Goal: Navigation & Orientation: Find specific page/section

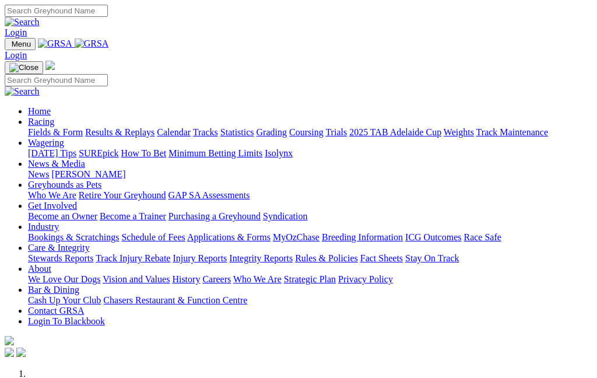
scroll to position [426, 0]
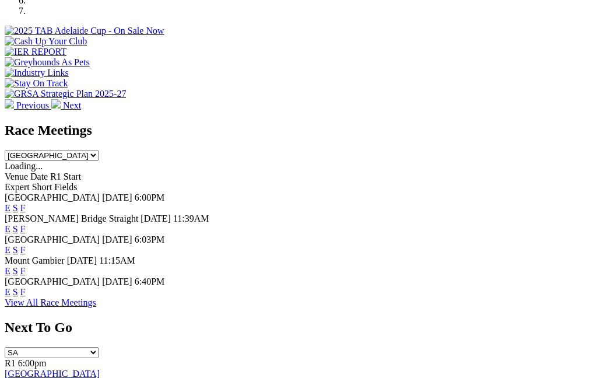
click at [26, 287] on link "F" at bounding box center [22, 292] width 5 height 10
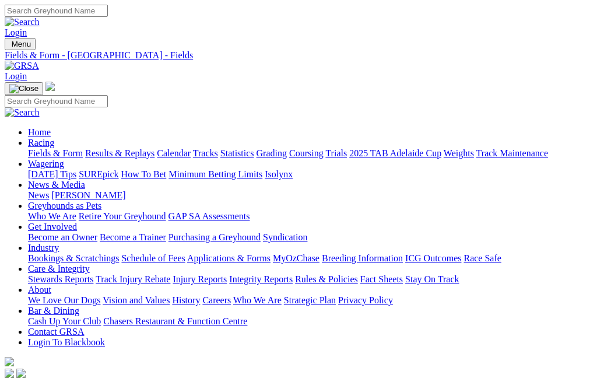
click at [101, 201] on link "Greyhounds as Pets" at bounding box center [64, 206] width 73 height 10
click at [85, 180] on link "News & Media" at bounding box center [56, 185] width 57 height 10
click at [64, 159] on link "Wagering" at bounding box center [46, 164] width 36 height 10
click at [54, 138] on link "Racing" at bounding box center [41, 143] width 26 height 10
click at [101, 201] on link "Greyhounds as Pets" at bounding box center [64, 206] width 73 height 10
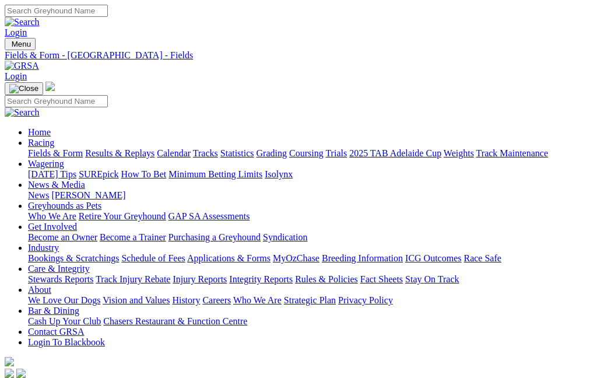
click at [59, 243] on link "Industry" at bounding box center [43, 248] width 31 height 10
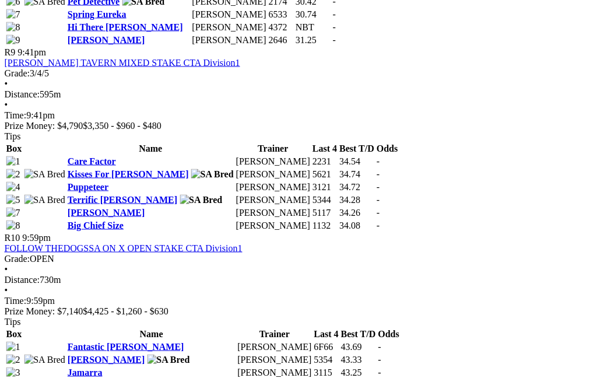
scroll to position [2295, 1]
